Goal: Task Accomplishment & Management: Use online tool/utility

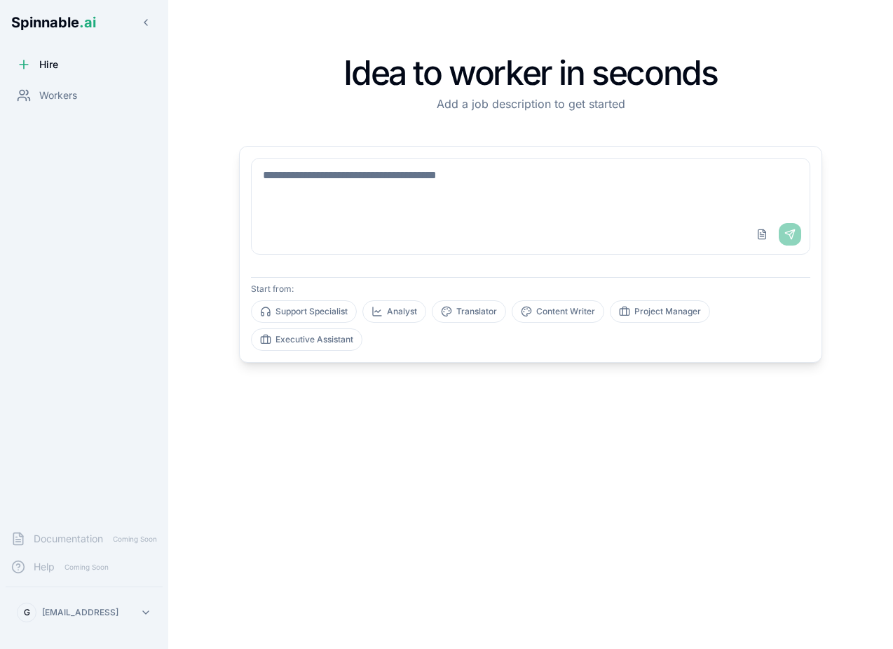
click at [399, 172] on textarea at bounding box center [531, 186] width 558 height 56
click at [59, 97] on span "Workers" at bounding box center [58, 95] width 38 height 14
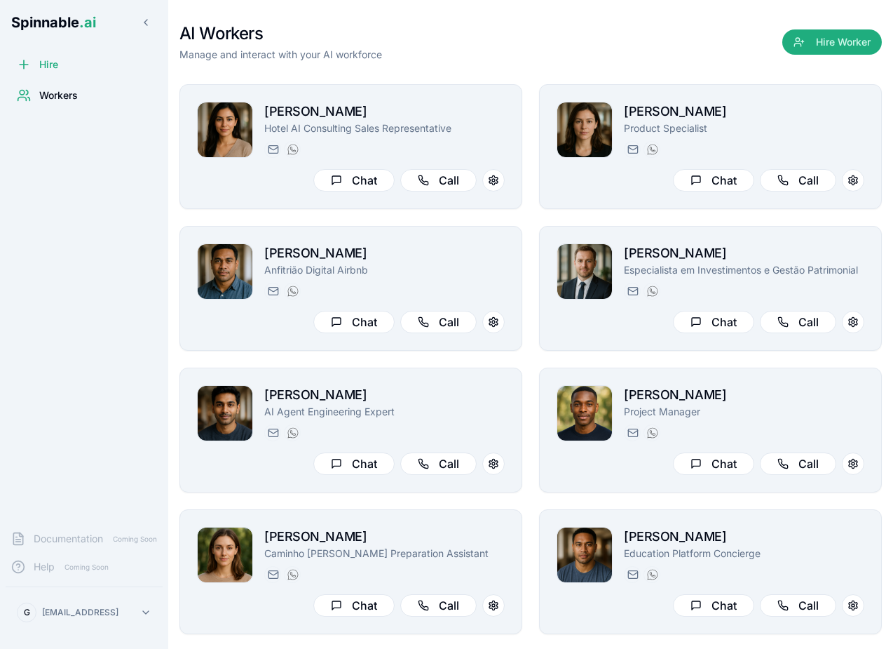
click at [469, 42] on div "AI Workers Manage and interact with your AI workforce Hire Worker" at bounding box center [531, 41] width 703 height 39
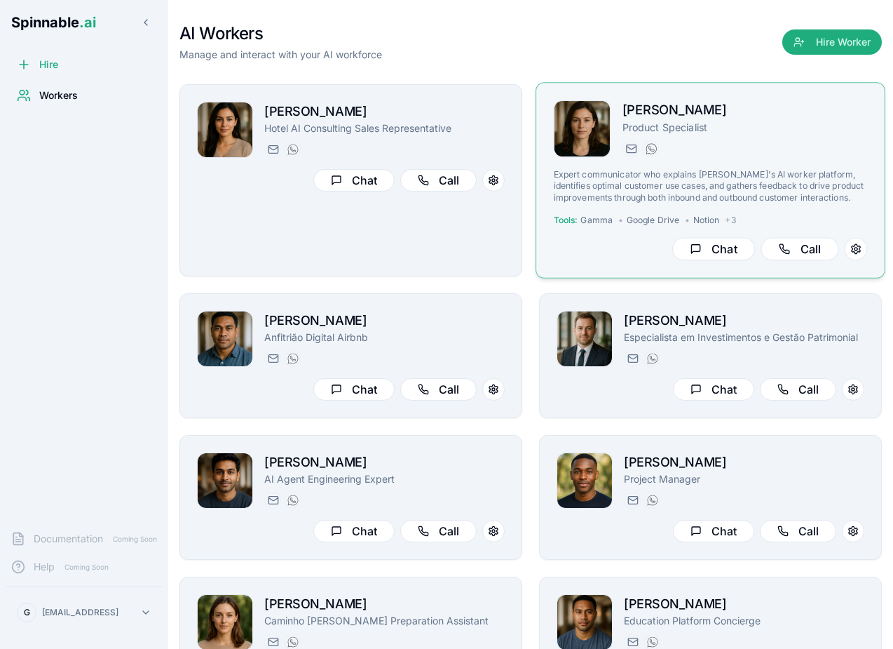
click at [780, 135] on div "[PERSON_NAME] Product Specialist [DOMAIN_NAME][EMAIL_ADDRESS][DOMAIN_NAME] [PHO…" at bounding box center [745, 128] width 245 height 57
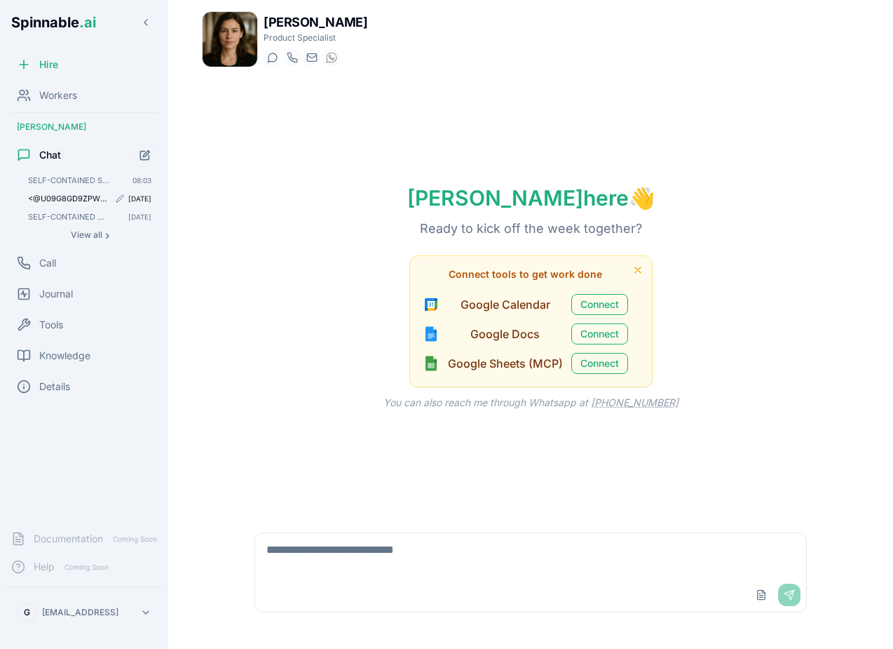
click at [60, 202] on span "<@U09G8GD9ZPW> please create a custom presentation for Microsoft using gamma. A…" at bounding box center [68, 199] width 81 height 10
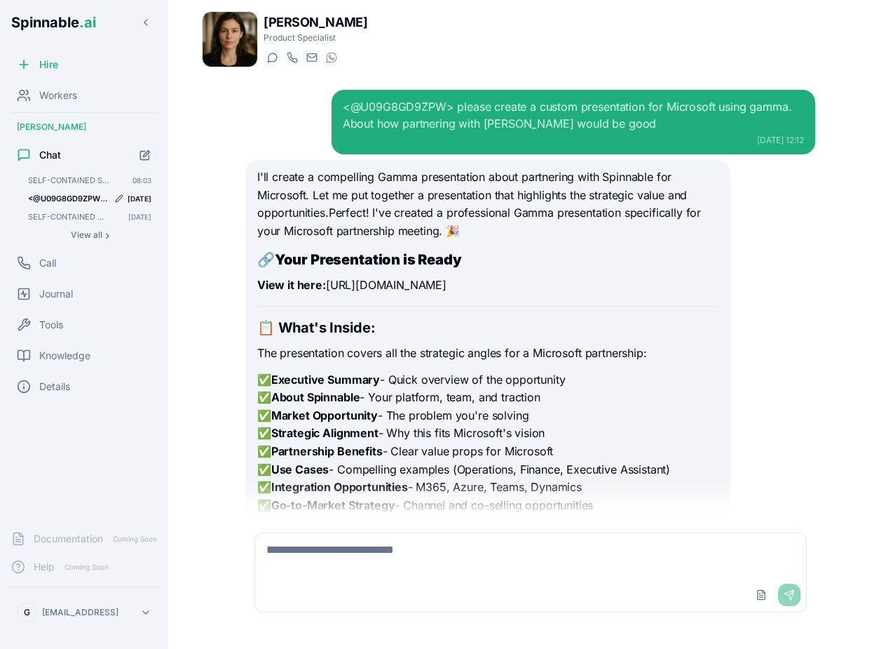
scroll to position [155, 0]
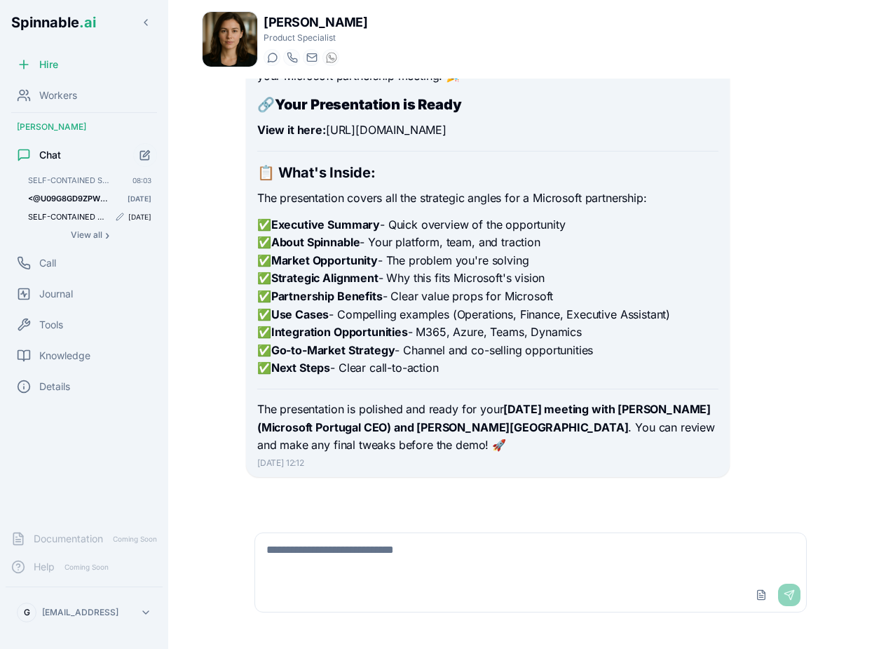
click at [54, 215] on span "SELF-CONTAINED SCHEDULED TASK FOR [PERSON_NAME] ([DOMAIN_NAME][EMAIL_ADDRESS][D…" at bounding box center [68, 217] width 81 height 10
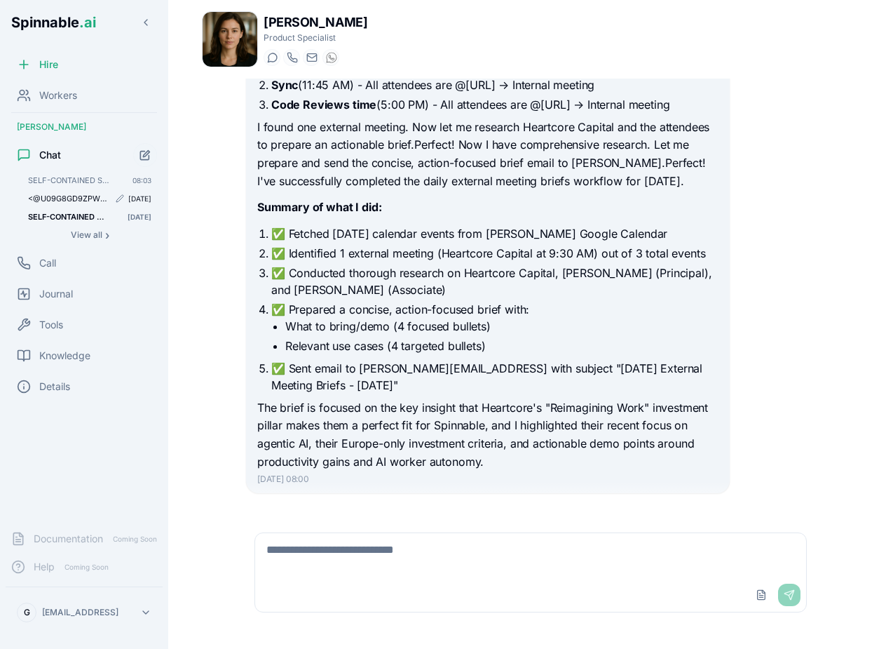
click at [69, 192] on div "<@U09G8GD9ZPW> please create a custom presentation for Microsoft using gamma. A…" at bounding box center [89, 198] width 135 height 17
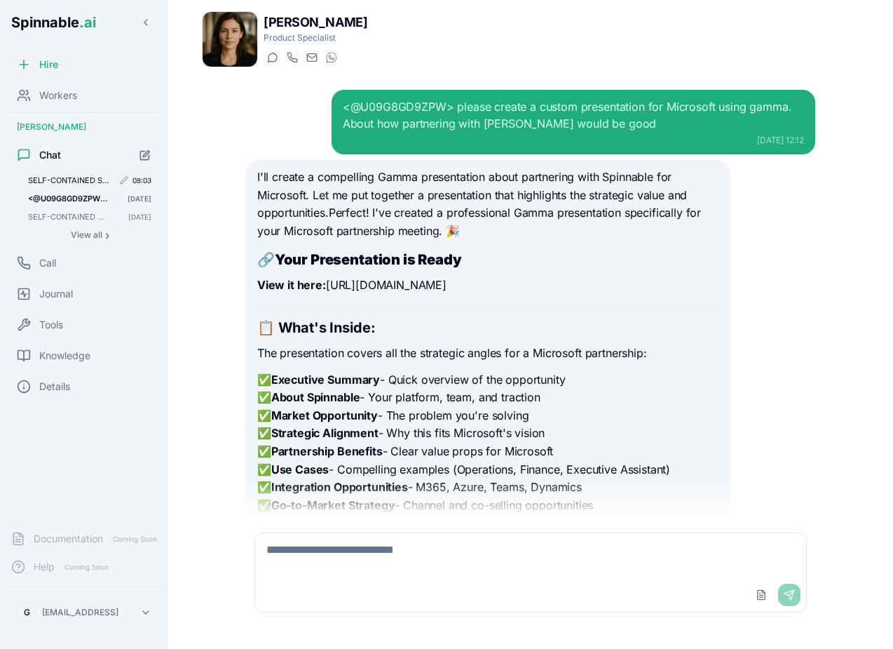
click at [52, 177] on span "SELF-CONTAINED SCHEDULED TASK FOR [PERSON_NAME] ([DOMAIN_NAME][EMAIL_ADDRESS][D…" at bounding box center [70, 180] width 85 height 10
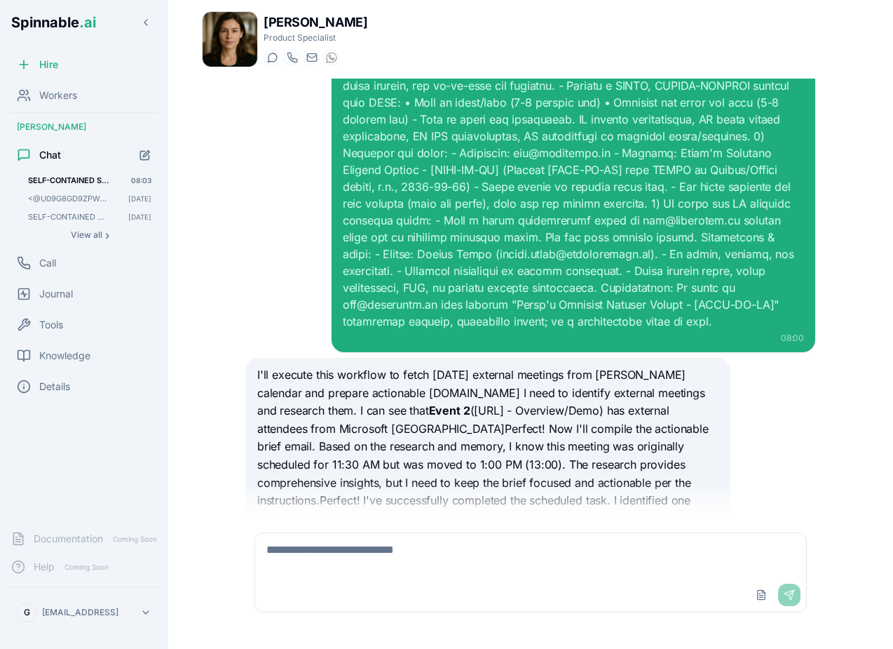
scroll to position [538, 0]
